Goal: Task Accomplishment & Management: Manage account settings

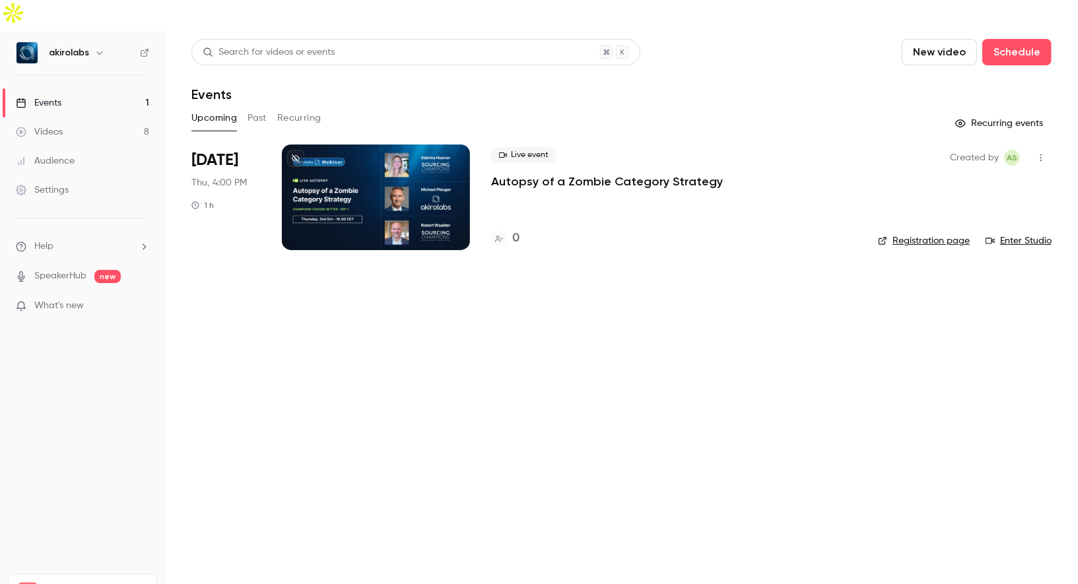
click at [374, 172] on div at bounding box center [376, 198] width 188 height 106
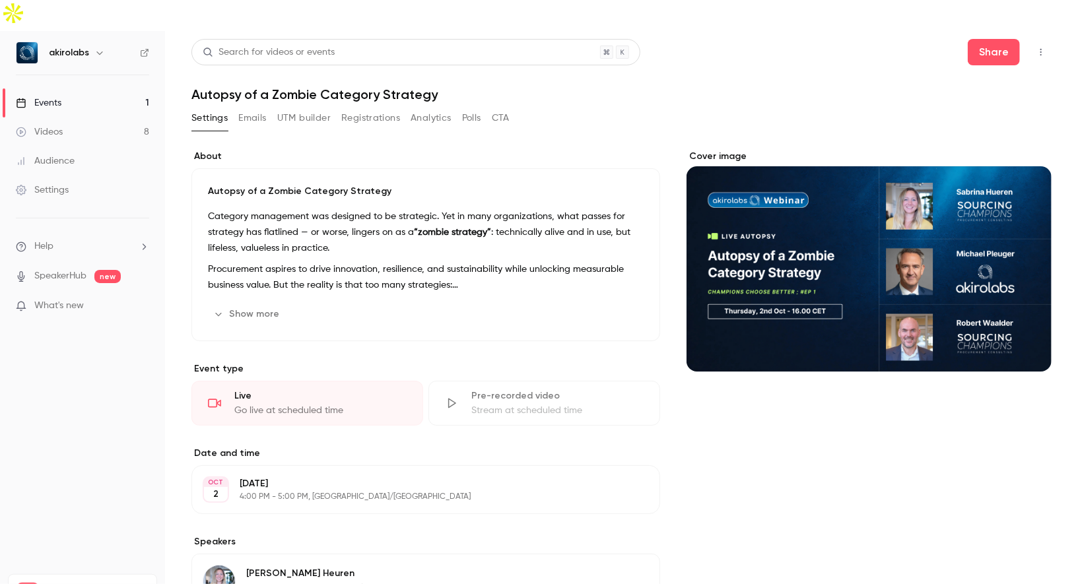
click at [1027, 343] on icon "Cover image" at bounding box center [1028, 348] width 15 height 11
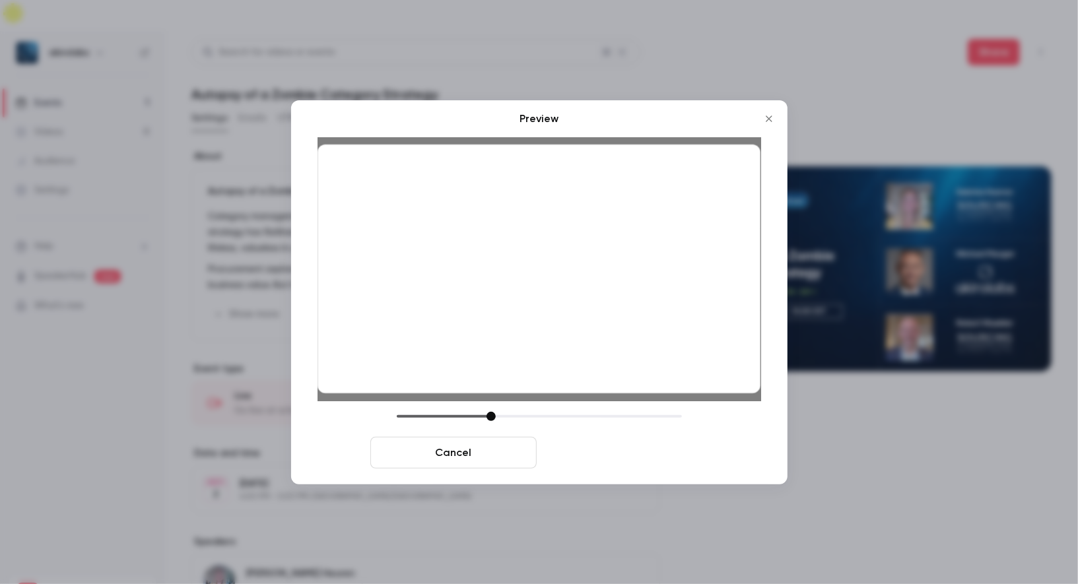
click at [623, 459] on button "Save cover" at bounding box center [625, 453] width 166 height 32
click at [612, 455] on button "Save cover" at bounding box center [625, 453] width 166 height 32
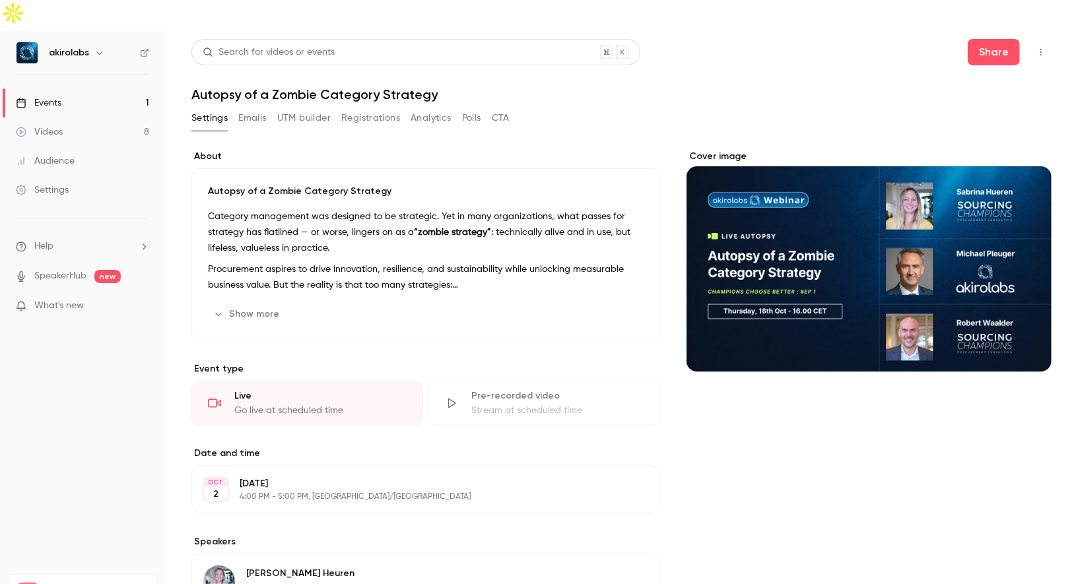
click at [613, 485] on icon "button" at bounding box center [612, 490] width 11 height 11
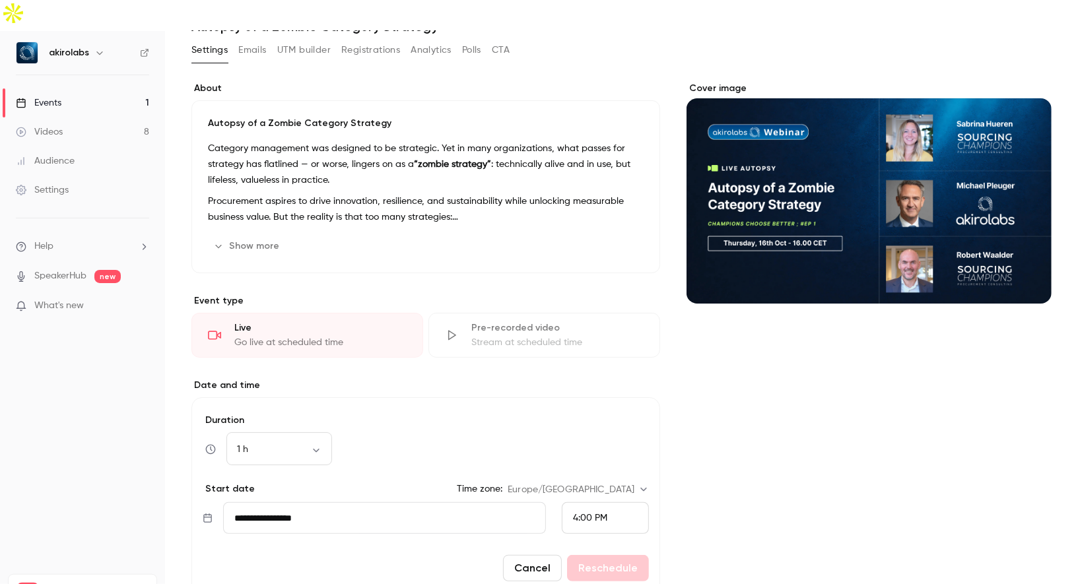
scroll to position [152, 0]
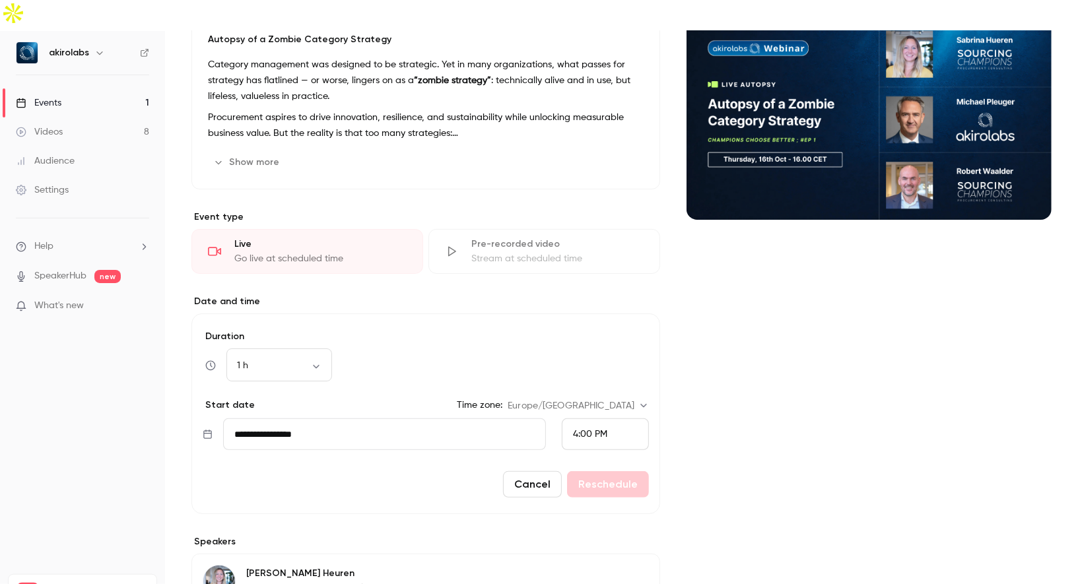
click at [282, 419] on input "**********" at bounding box center [384, 435] width 323 height 32
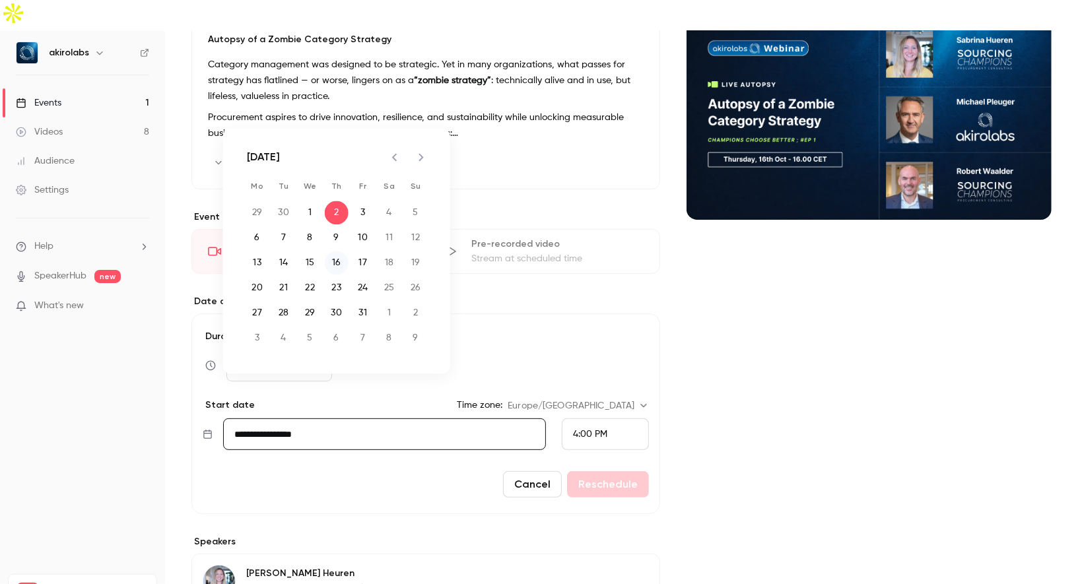
click at [338, 265] on button "16" at bounding box center [337, 263] width 24 height 24
type input "**********"
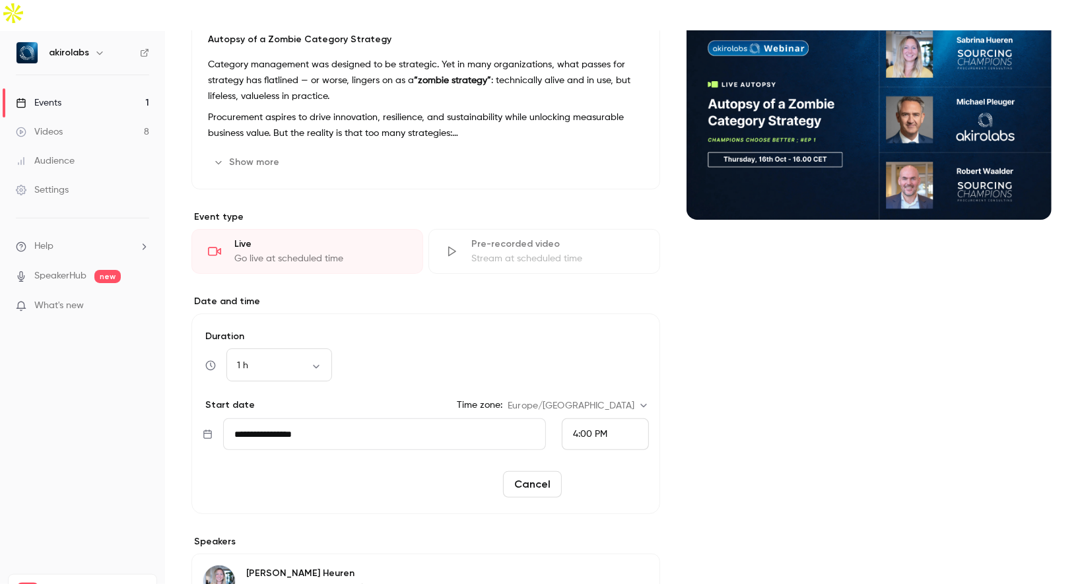
click at [620, 471] on button "Reschedule" at bounding box center [608, 484] width 82 height 26
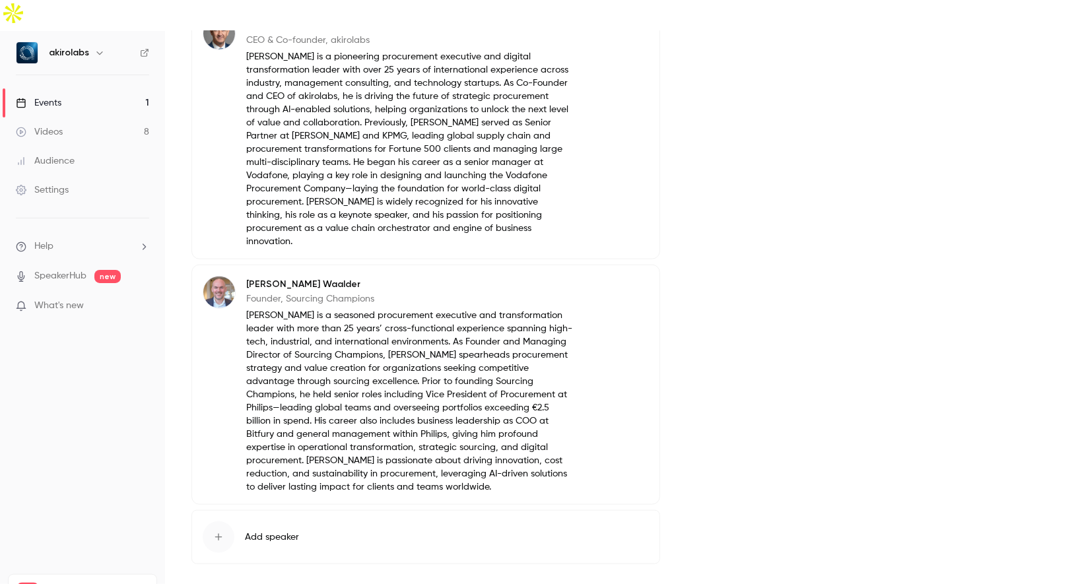
scroll to position [0, 0]
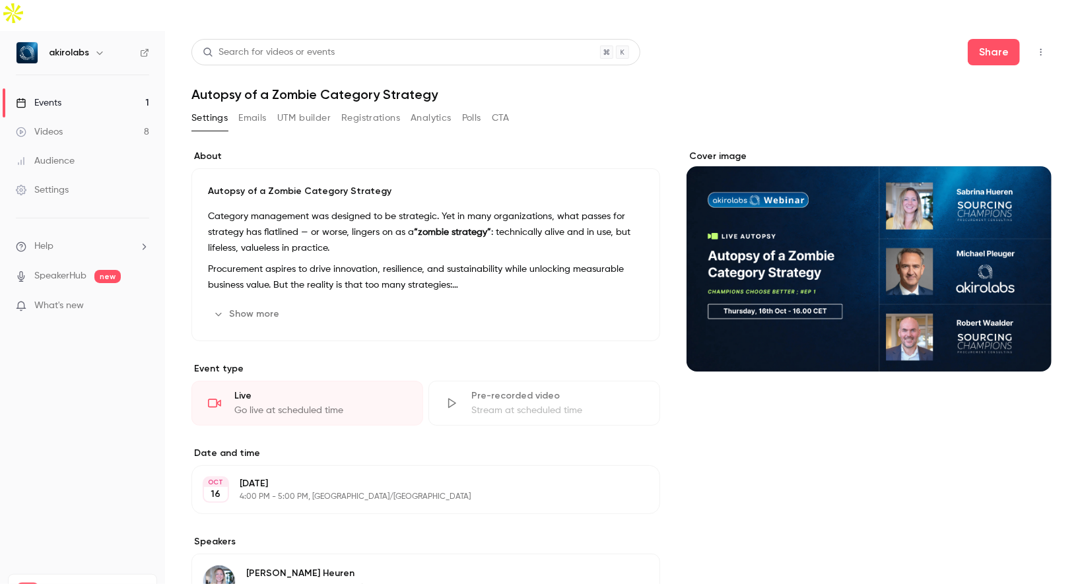
click at [66, 88] on link "Events 1" at bounding box center [82, 102] width 165 height 29
